Goal: Task Accomplishment & Management: Manage account settings

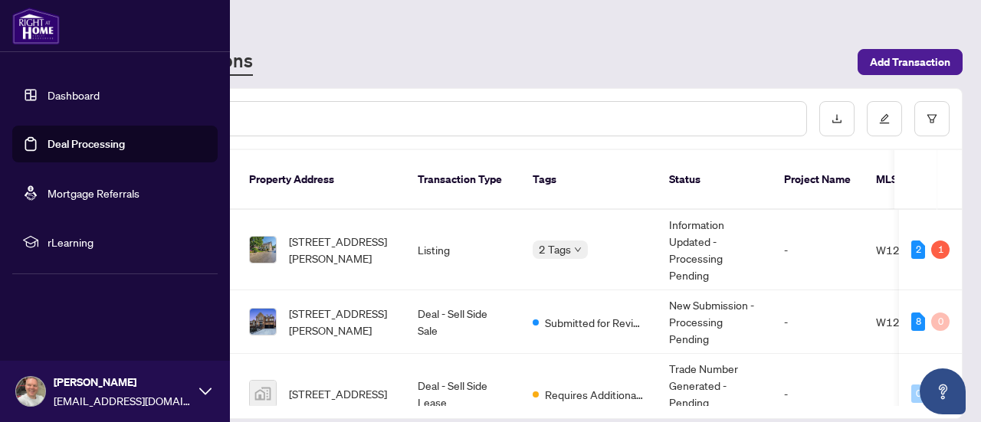
click at [48, 92] on link "Dashboard" at bounding box center [74, 95] width 52 height 14
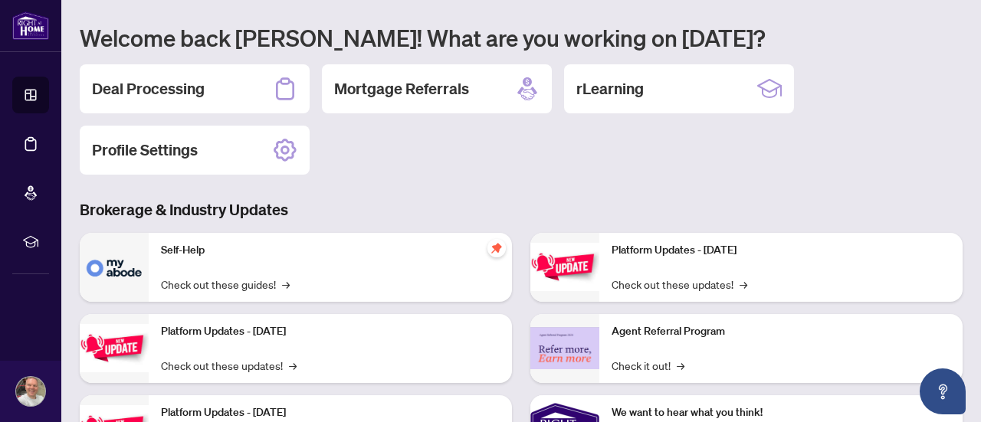
scroll to position [120, 0]
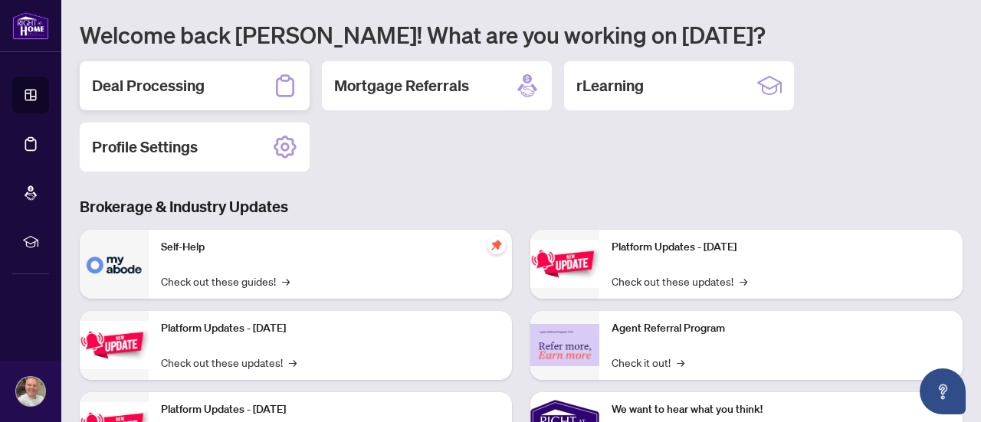
click at [241, 71] on div "Deal Processing" at bounding box center [195, 85] width 230 height 49
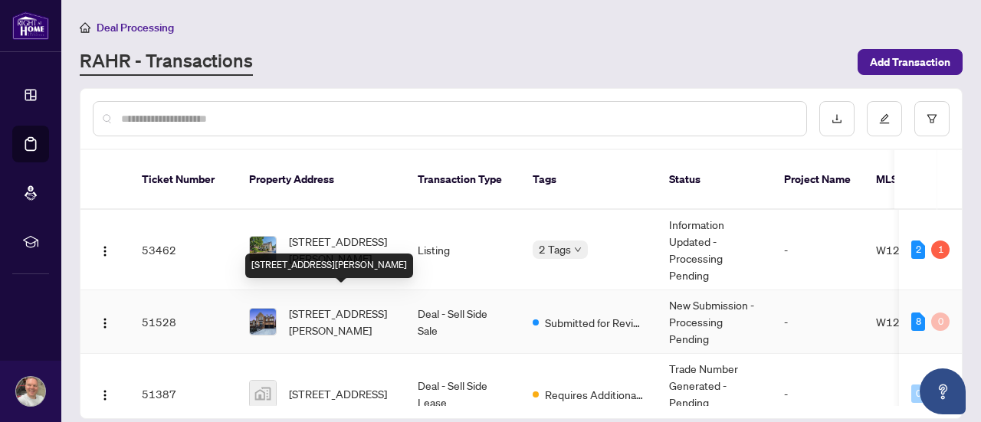
click at [362, 305] on span "[STREET_ADDRESS][PERSON_NAME]" at bounding box center [341, 322] width 104 height 34
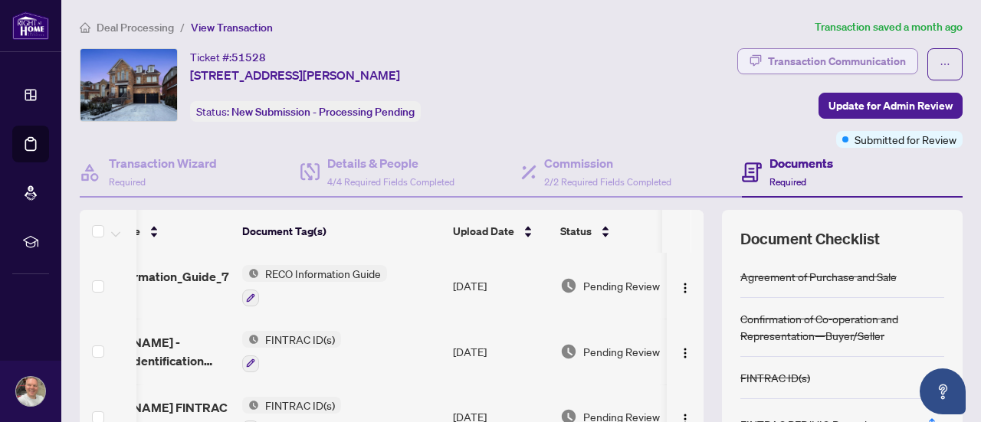
click at [775, 57] on div "Transaction Communication" at bounding box center [837, 61] width 138 height 25
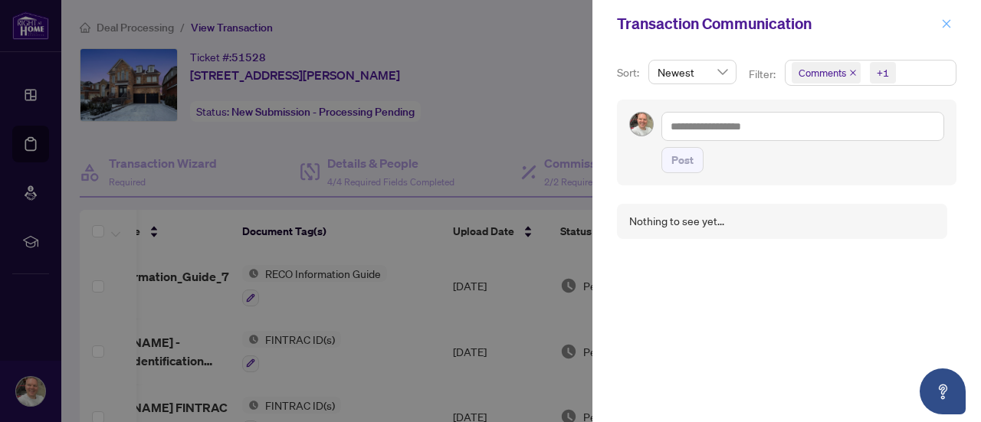
click at [949, 25] on icon "close" at bounding box center [946, 23] width 11 height 11
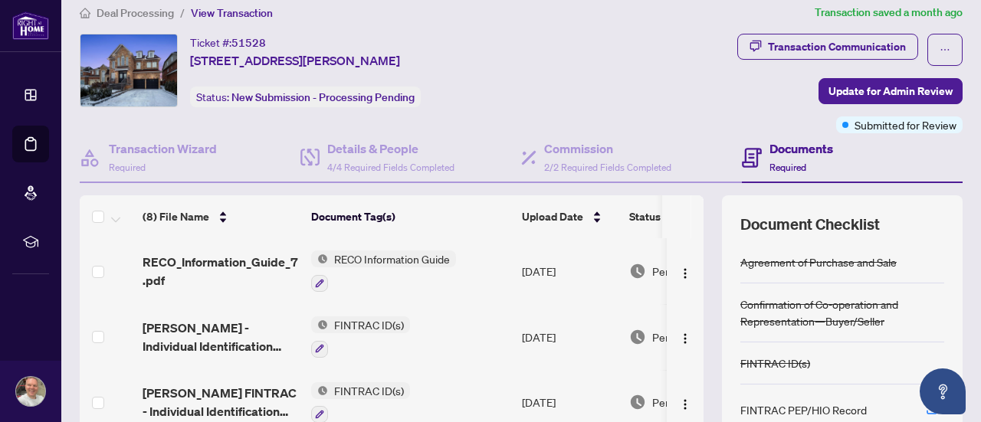
scroll to position [11, 0]
